Goal: Transaction & Acquisition: Purchase product/service

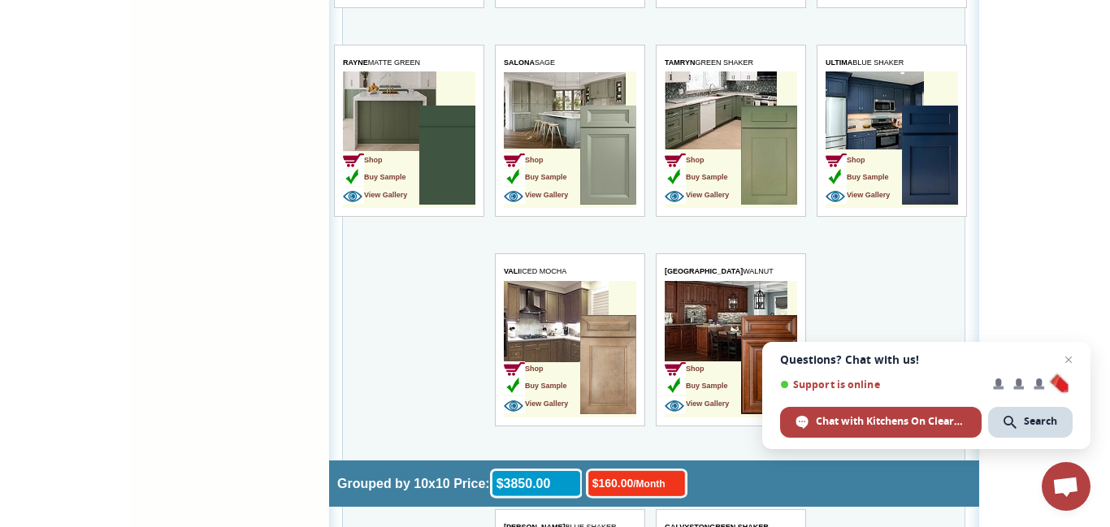
scroll to position [3672, 0]
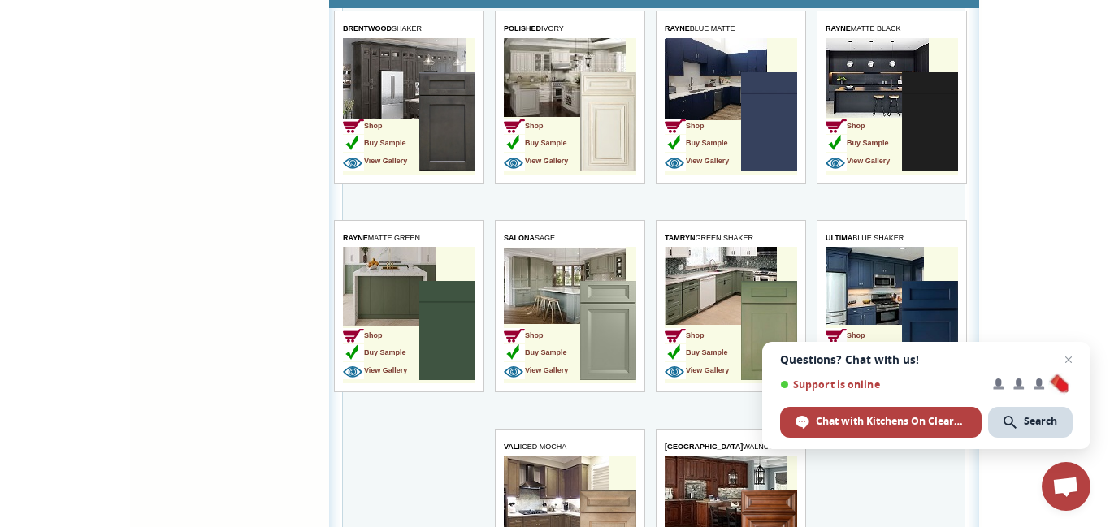
click at [411, 310] on td "Shop Buy Sample View Gallery" at bounding box center [380, 332] width 76 height 102
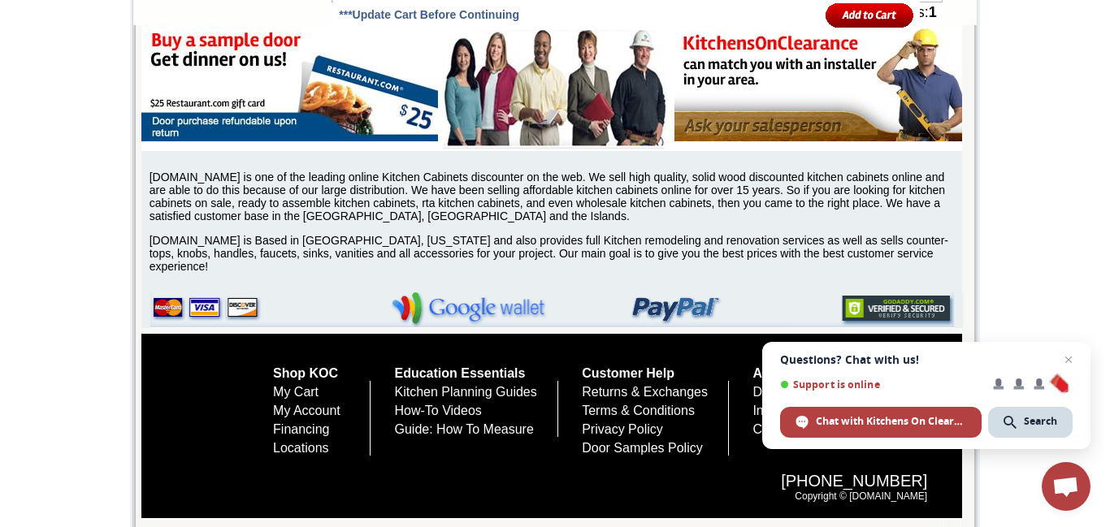
scroll to position [7321, 0]
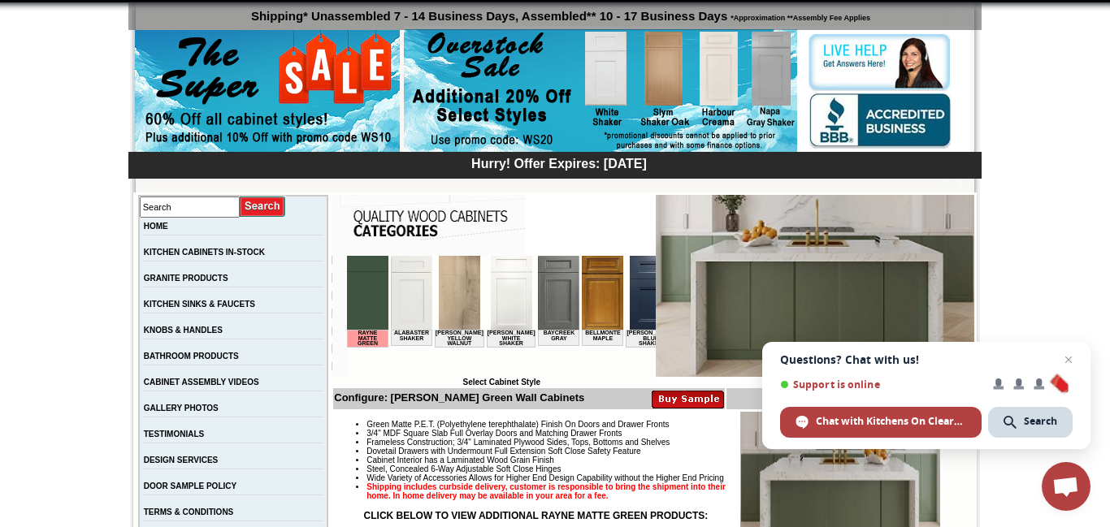
scroll to position [0, 0]
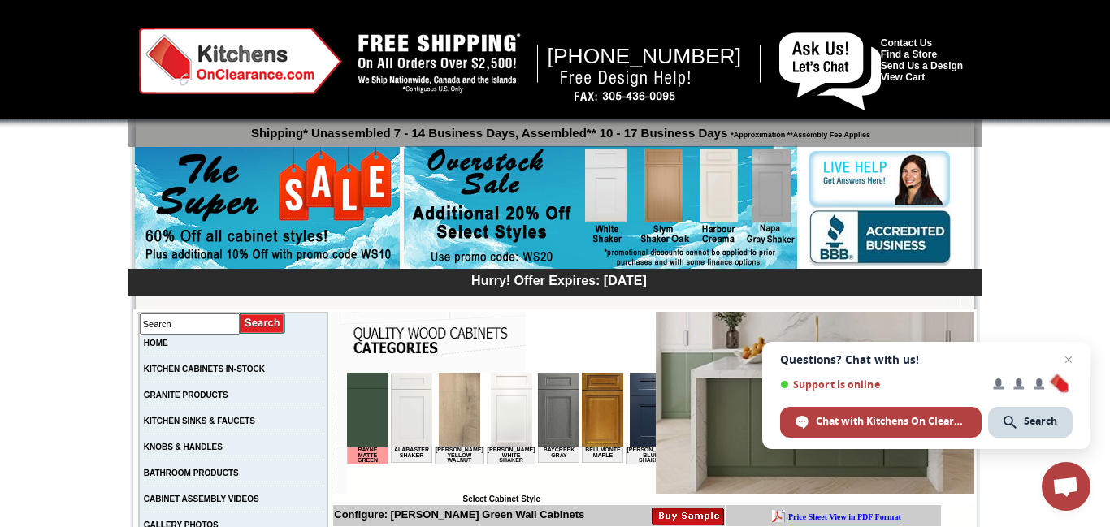
click at [375, 281] on div "Hurry! Offer Expires: [DATE]" at bounding box center [559, 279] width 845 height 17
click at [358, 304] on div at bounding box center [555, 293] width 832 height 33
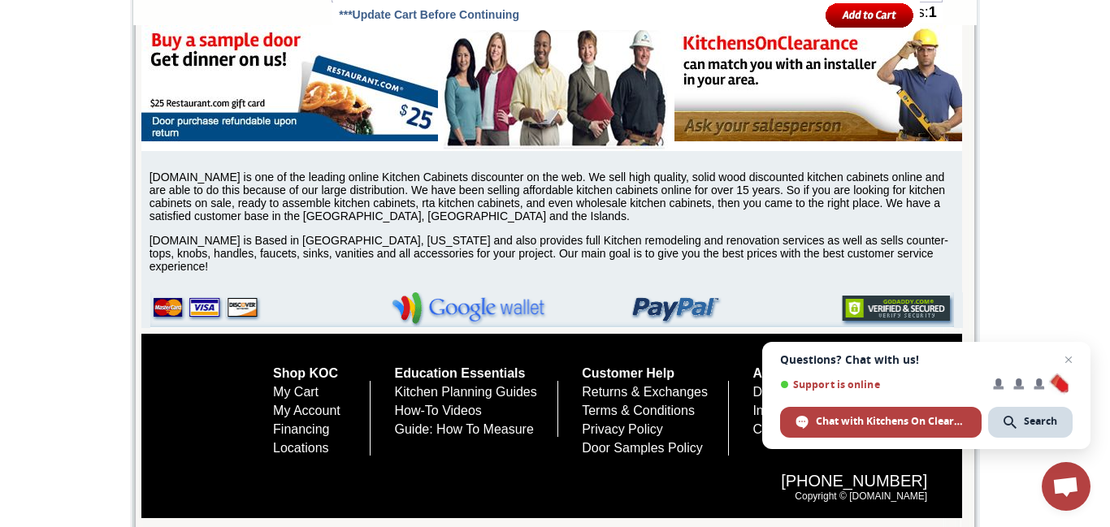
scroll to position [7747, 0]
